Goal: Information Seeking & Learning: Learn about a topic

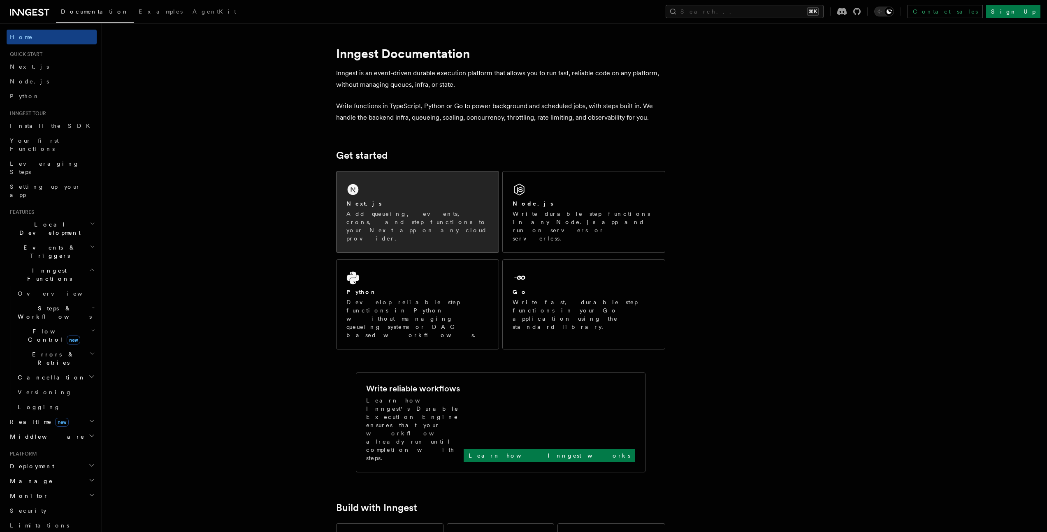
click at [402, 193] on div "Next.js Add queueing, events, crons, and step functions to your Next app on any…" at bounding box center [418, 212] width 162 height 81
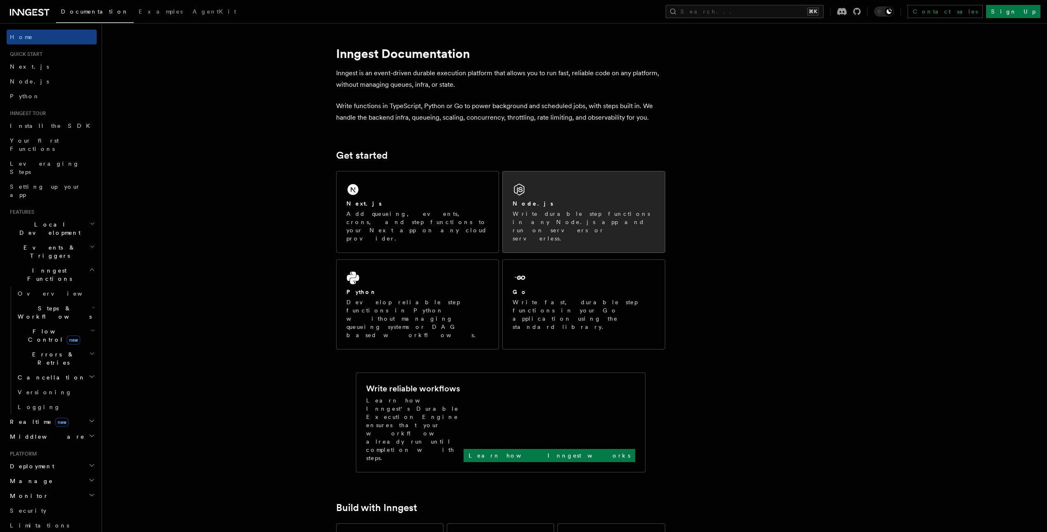
click at [535, 188] on div "Node.js Write durable step functions in any Node.js app and run on servers or s…" at bounding box center [584, 212] width 162 height 81
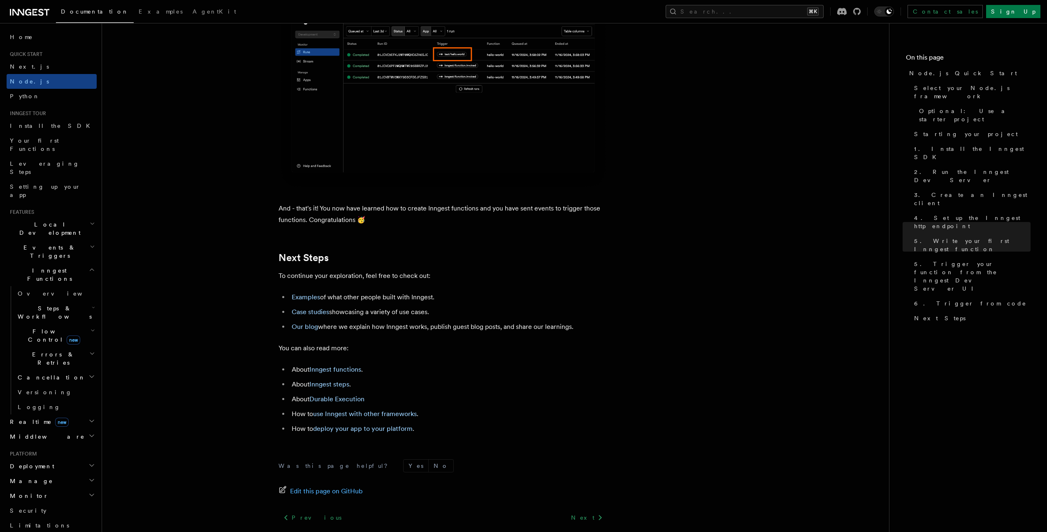
scroll to position [5012, 0]
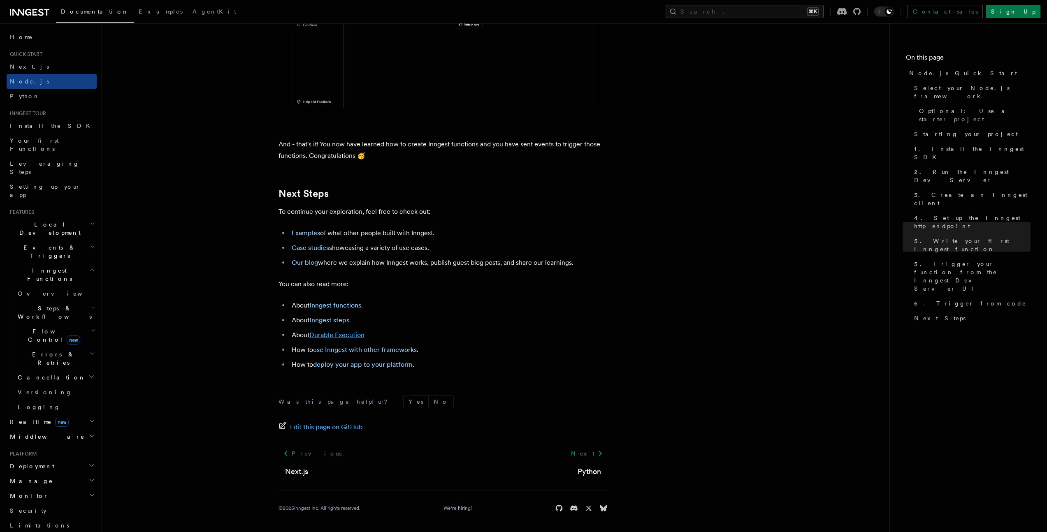
click at [330, 334] on link "Durable Execution" at bounding box center [336, 335] width 55 height 8
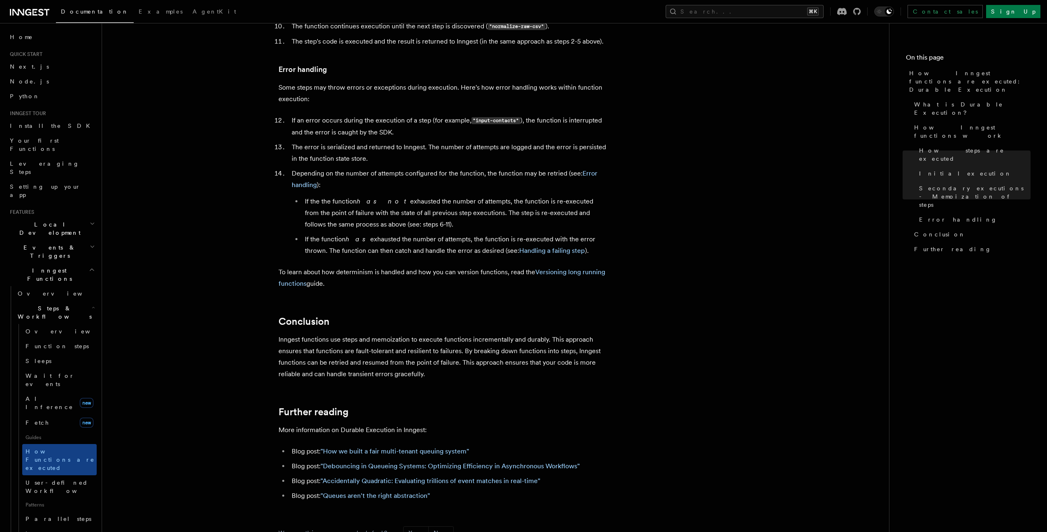
scroll to position [1416, 0]
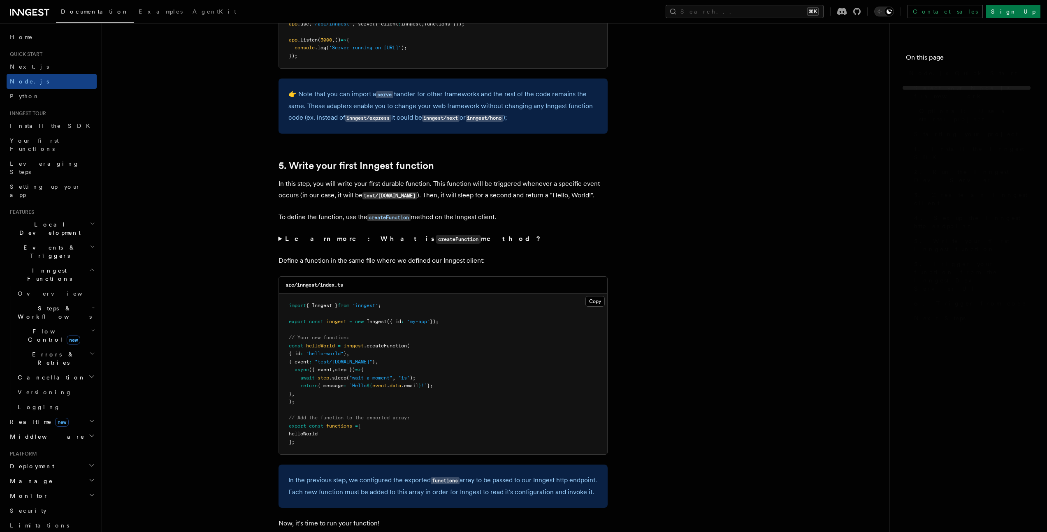
scroll to position [4919, 0]
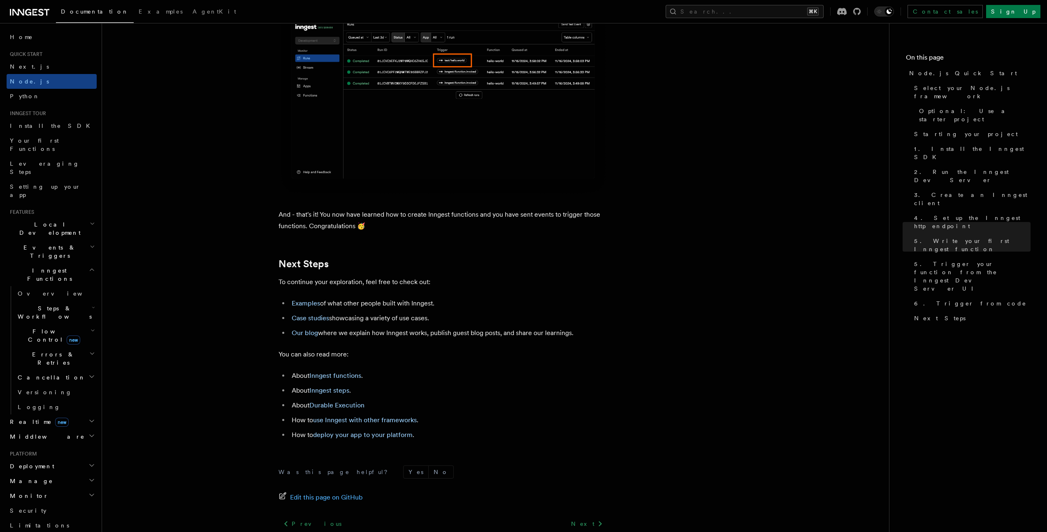
click at [51, 327] on span "Flow Control new" at bounding box center [52, 335] width 76 height 16
click at [58, 362] on link "Singleton new" at bounding box center [59, 370] width 74 height 16
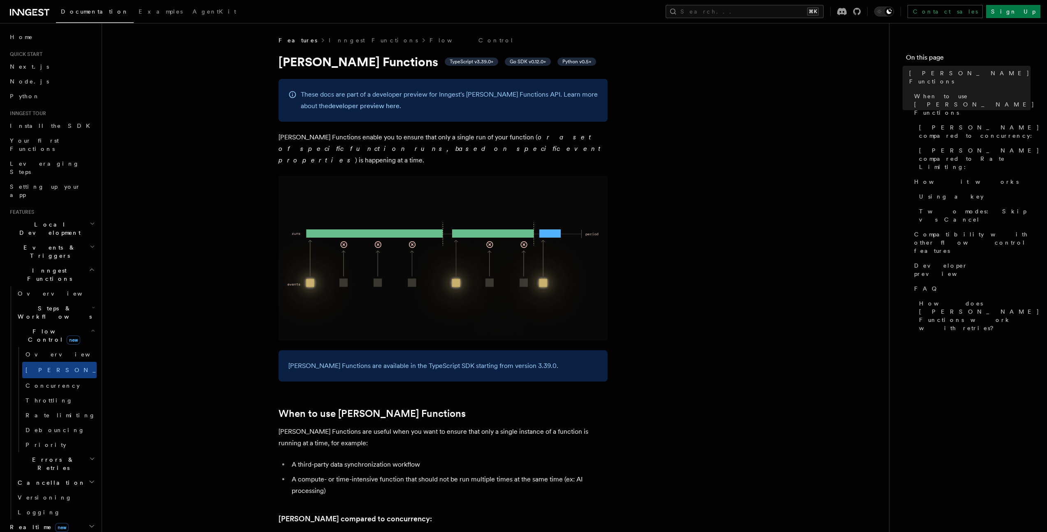
click at [41, 327] on span "Flow Control new" at bounding box center [52, 335] width 76 height 16
click at [193, 10] on span "AgentKit" at bounding box center [215, 11] width 44 height 7
